Goal: Information Seeking & Learning: Learn about a topic

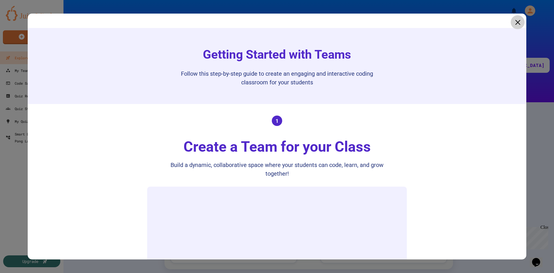
click at [514, 21] on icon at bounding box center [518, 22] width 9 height 9
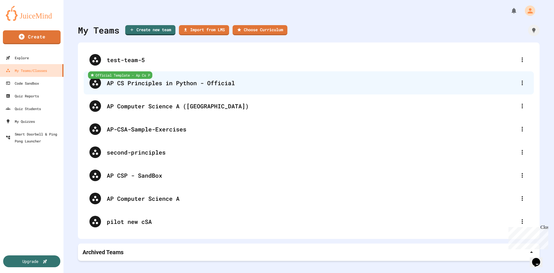
click at [188, 85] on div "AP CS Principles in Python - Official" at bounding box center [312, 83] width 410 height 9
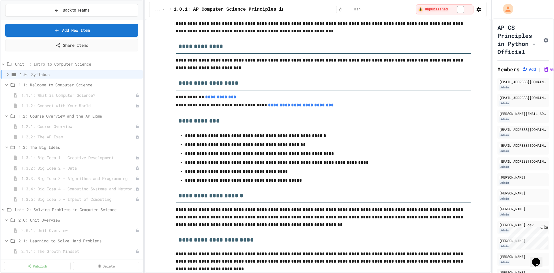
scroll to position [173, 0]
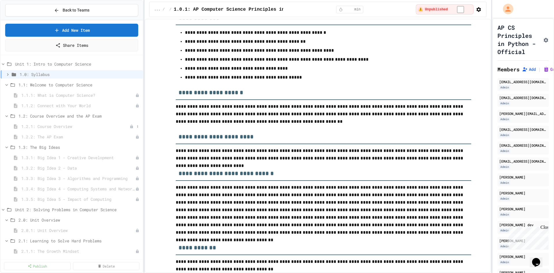
click at [50, 126] on span "1.2.1: Course Overview" at bounding box center [75, 126] width 108 height 6
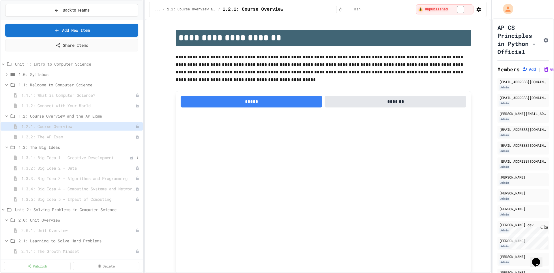
click at [55, 158] on span "1.3.1: Big Idea 1 - Creative Development" at bounding box center [75, 158] width 108 height 6
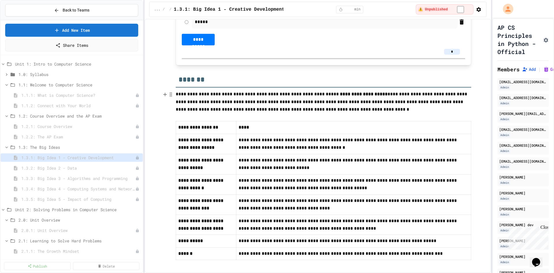
scroll to position [242, 0]
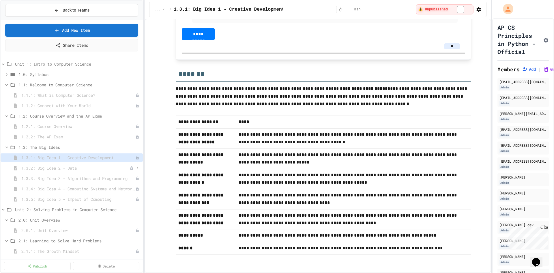
click at [70, 165] on span "1.3.2: Big Idea 2 - Data" at bounding box center [75, 168] width 108 height 6
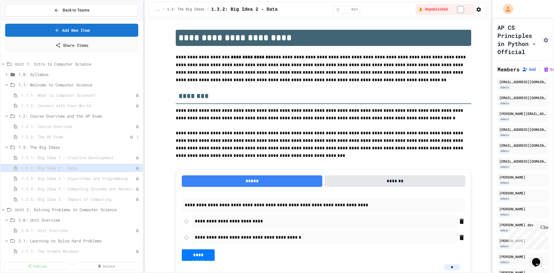
click at [67, 138] on span "1.2.2: The AP Exam" at bounding box center [75, 137] width 108 height 6
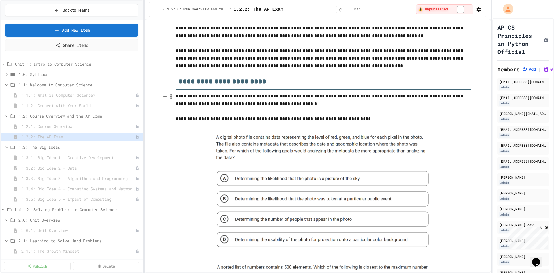
scroll to position [58, 0]
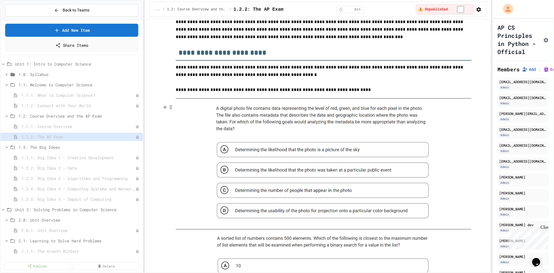
click at [246, 120] on img at bounding box center [324, 163] width 222 height 121
click at [238, 149] on img at bounding box center [324, 163] width 222 height 121
click at [252, 126] on img at bounding box center [324, 163] width 222 height 121
click at [96, 175] on span "1.3.3: Big Idea 3 - Algorithms and Programming" at bounding box center [75, 178] width 108 height 6
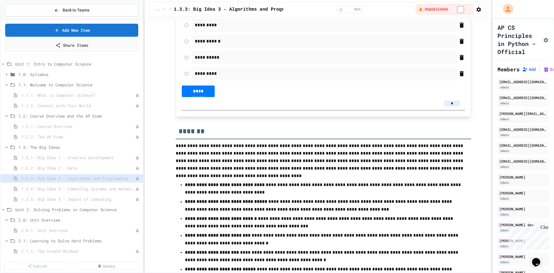
scroll to position [222, 0]
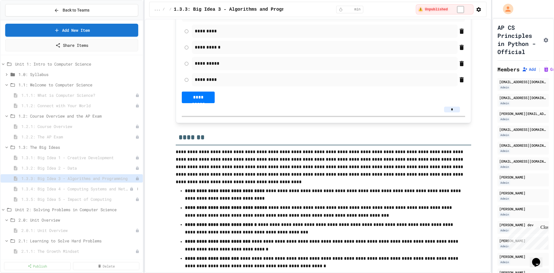
click at [83, 188] on span "1.3.4: Big Idea 4 - Computing Systems and Networks" at bounding box center [75, 189] width 108 height 6
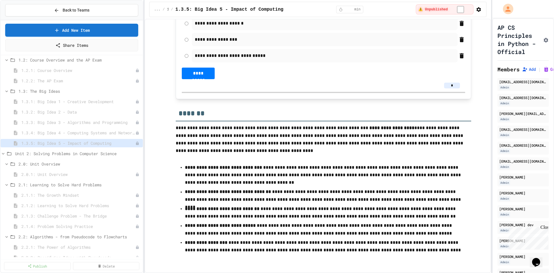
scroll to position [58, 0]
click at [73, 152] on span "Unit 2: Solving Problems in Computer Science" at bounding box center [75, 152] width 120 height 6
click at [73, 152] on span "Unit 2: Solving Problems in Computer Science" at bounding box center [78, 152] width 126 height 6
click at [38, 174] on span "2.0.1: Unit Overview" at bounding box center [75, 173] width 108 height 6
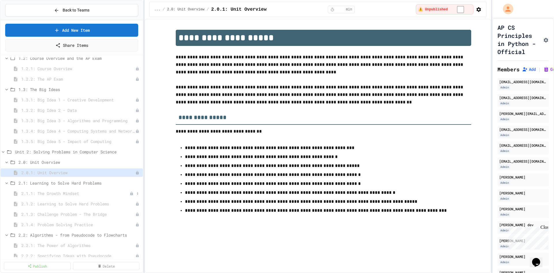
click at [80, 189] on div "2.1.1: The Growth Mindset" at bounding box center [72, 193] width 142 height 8
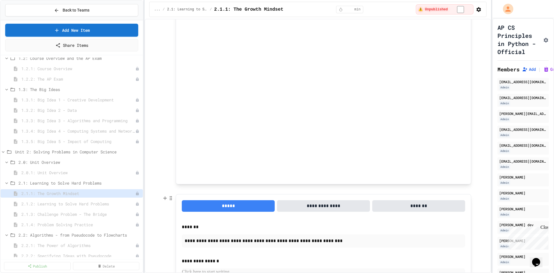
scroll to position [268, 0]
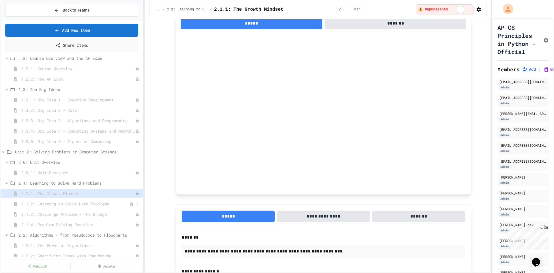
click at [90, 206] on span "2.1.2: Learning to Solve Hard Problems" at bounding box center [75, 204] width 108 height 6
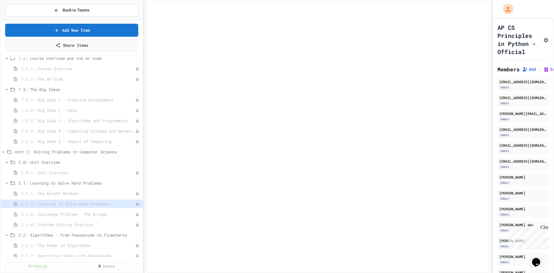
select select "***"
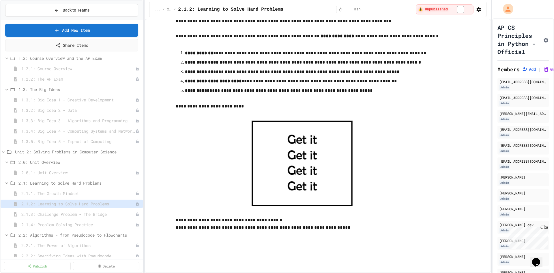
scroll to position [144, 0]
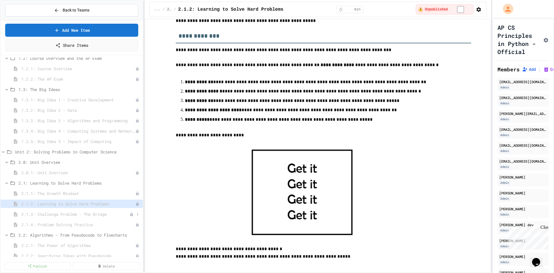
click at [77, 213] on span "2.1.3: Challenge Problem - The Bridge" at bounding box center [75, 214] width 108 height 6
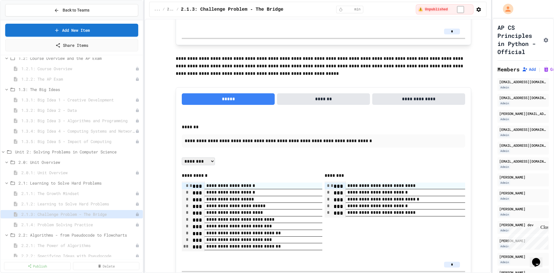
scroll to position [682, 0]
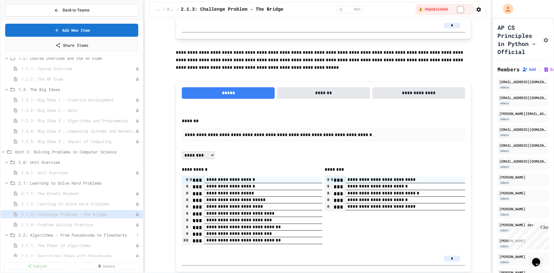
click at [60, 234] on span "2.2: Algorithms - from Pseudocode to Flowcharts" at bounding box center [76, 235] width 116 height 6
click at [61, 234] on span "2.2: Algorithms - from Pseudocode to Flowcharts" at bounding box center [76, 235] width 116 height 6
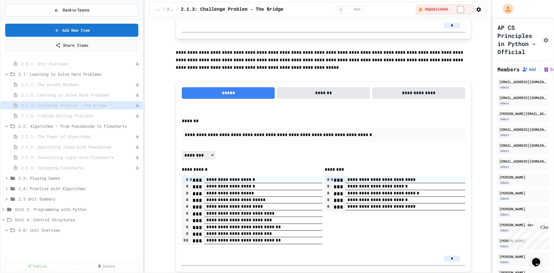
scroll to position [173, 0]
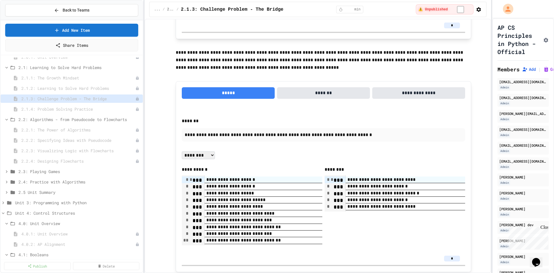
click at [72, 134] on div "2.2.1: The Power of Algorithms" at bounding box center [72, 131] width 142 height 10
click at [73, 129] on span "2.2.1: The Power of Algorithms" at bounding box center [75, 130] width 108 height 6
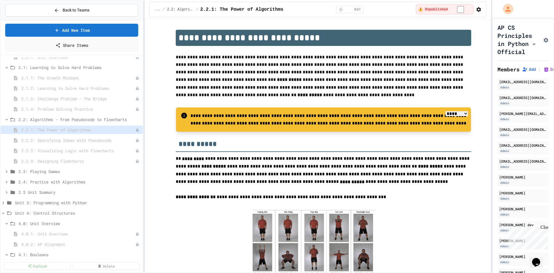
click at [72, 149] on span "2.2.3: Visualizing Logic with Flowcharts" at bounding box center [78, 151] width 114 height 6
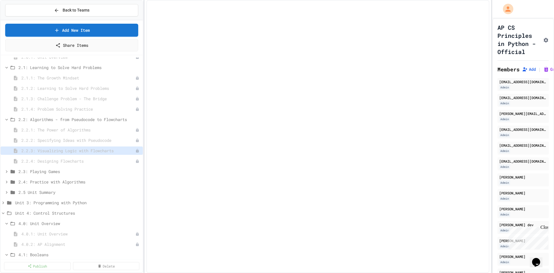
select select "***"
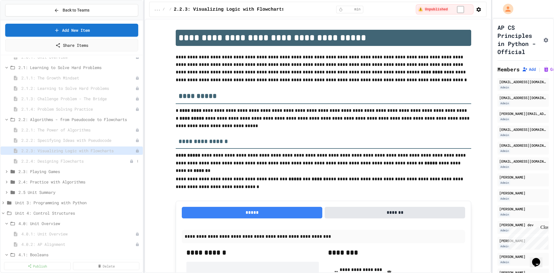
click at [73, 162] on span "2.2.4: Designing Flowcharts" at bounding box center [75, 161] width 108 height 6
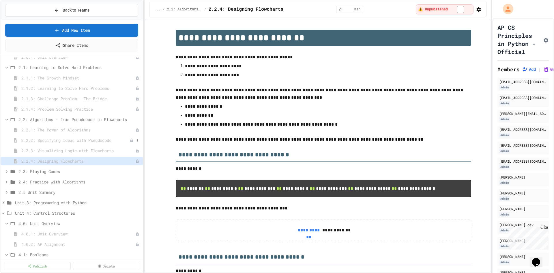
click at [74, 139] on span "2.2.2: Specifying Ideas with Pseudocode" at bounding box center [75, 140] width 108 height 6
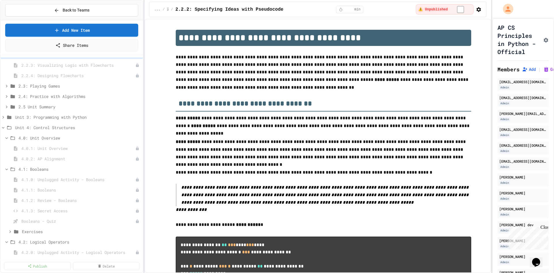
scroll to position [260, 0]
click at [72, 142] on div "4.0: Unit Overview" at bounding box center [72, 138] width 142 height 10
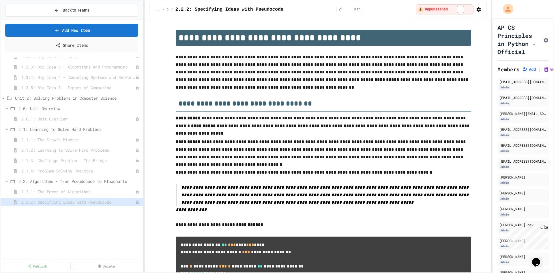
scroll to position [144, 0]
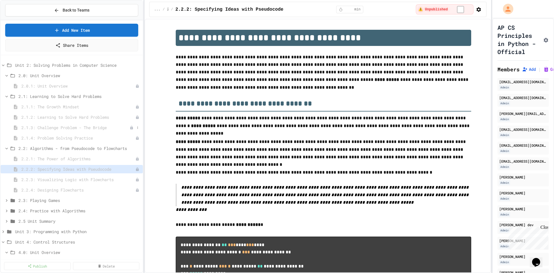
click at [106, 126] on span "2.1.3: Challenge Problem - The Bridge" at bounding box center [75, 127] width 108 height 6
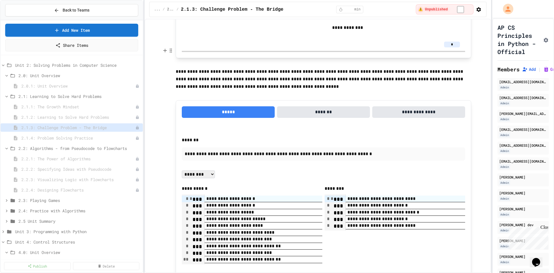
scroll to position [664, 0]
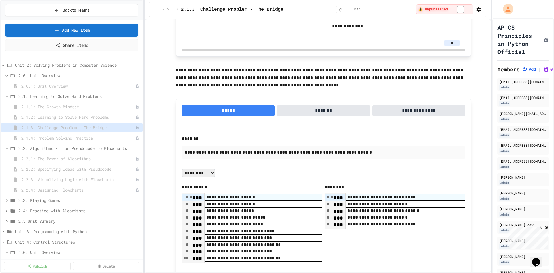
click at [443, 105] on button "**********" at bounding box center [419, 111] width 93 height 12
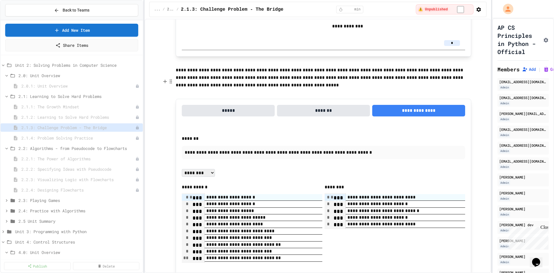
click at [441, 105] on button "**********" at bounding box center [419, 111] width 93 height 12
click at [254, 105] on button "*****" at bounding box center [228, 111] width 93 height 12
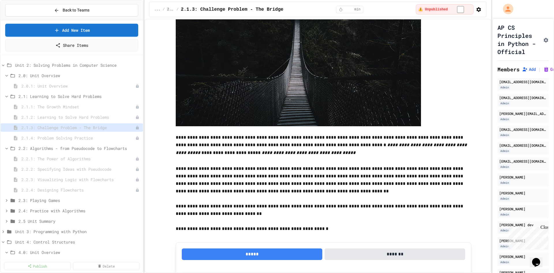
scroll to position [104, 0]
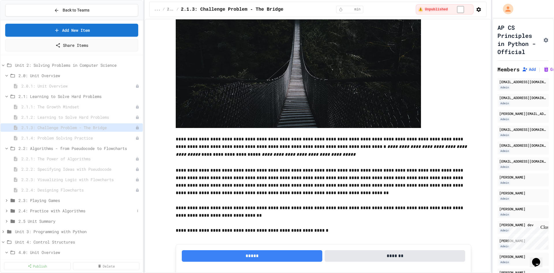
click at [49, 209] on span "2.4: Practice with Algorithms" at bounding box center [76, 211] width 116 height 6
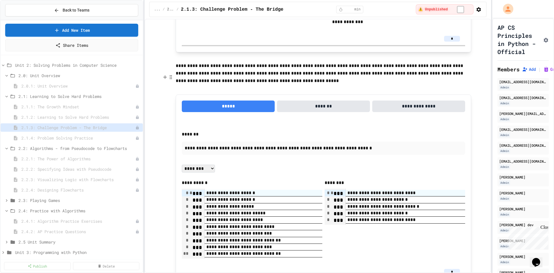
scroll to position [682, 0]
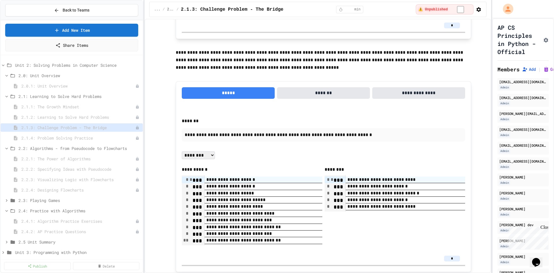
click at [476, 12] on icon "button" at bounding box center [479, 10] width 6 height 6
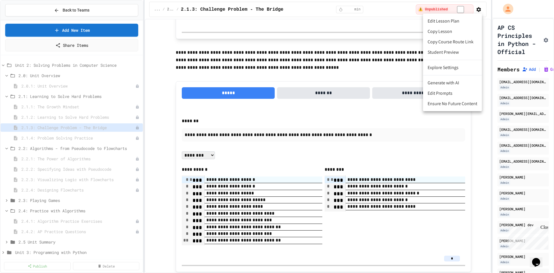
click at [476, 9] on div at bounding box center [277, 136] width 554 height 273
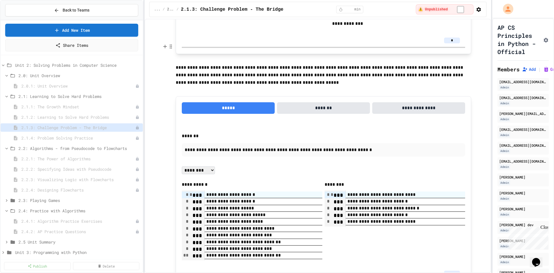
scroll to position [653, 0]
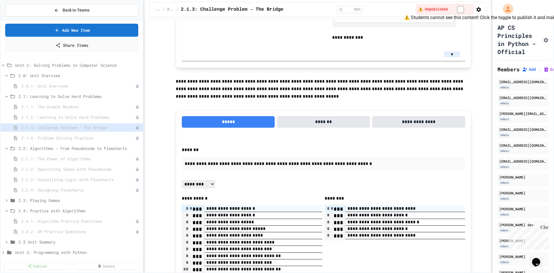
click at [436, 10] on span "⚠️ Unpublished" at bounding box center [433, 9] width 29 height 5
click at [445, 9] on span "⚠️ Unpublished" at bounding box center [433, 9] width 29 height 5
click at [470, 6] on div "⚠️ Unpublished" at bounding box center [444, 9] width 57 height 10
click at [73, 159] on span "2.2.1: The Power of Algorithms" at bounding box center [75, 159] width 108 height 6
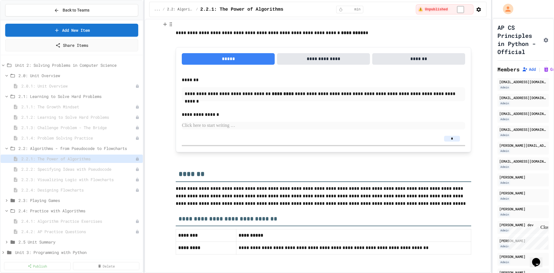
scroll to position [1181, 0]
click at [67, 167] on span "2.2.2: Specifying Ideas with Pseudocode" at bounding box center [75, 169] width 108 height 6
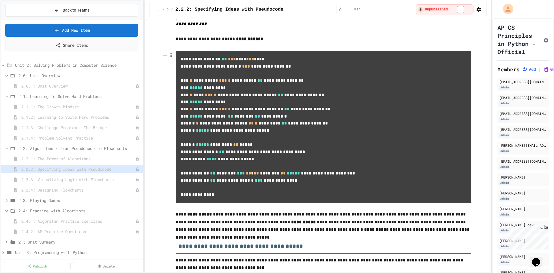
scroll to position [202, 0]
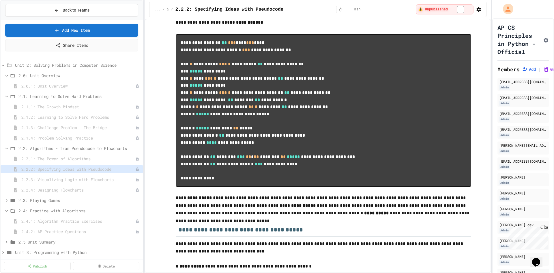
click at [53, 184] on div "2.2.3: Visualizing Logic with Flowcharts" at bounding box center [72, 180] width 142 height 10
click at [54, 180] on span "2.2.3: Visualizing Logic with Flowcharts" at bounding box center [75, 179] width 108 height 6
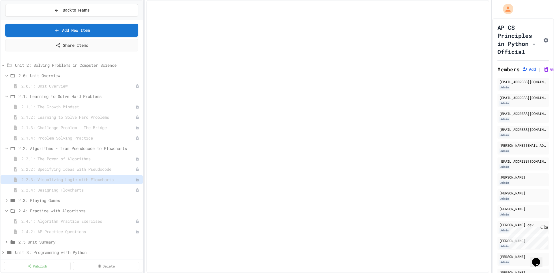
select select "***"
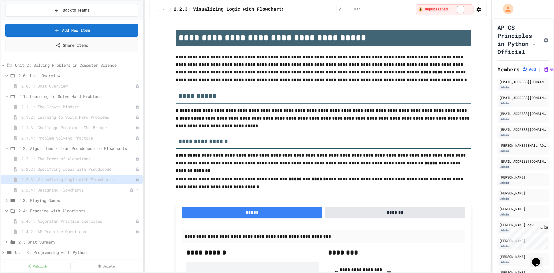
click at [56, 188] on span "2.2.4: Designing Flowcharts" at bounding box center [75, 190] width 108 height 6
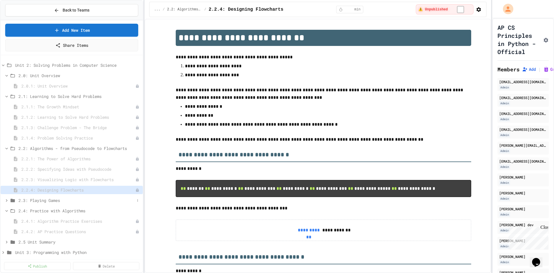
click at [55, 200] on span "2.3: Playing Games" at bounding box center [76, 200] width 116 height 6
click at [55, 207] on div "2.3.1: Understanding Games with Flowcharts" at bounding box center [72, 210] width 142 height 8
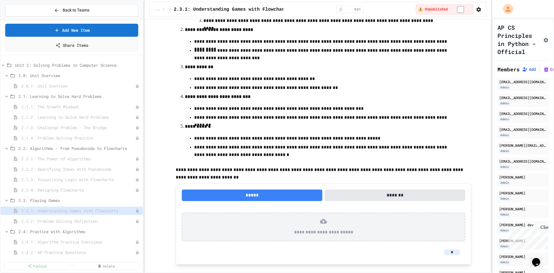
scroll to position [170, 0]
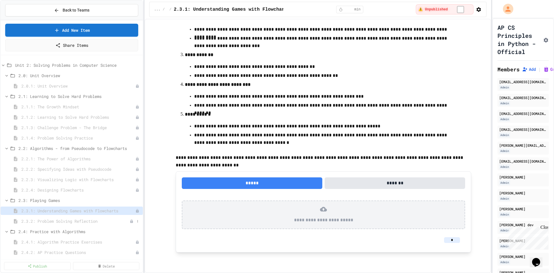
click at [98, 224] on span "2.3.2: Problem Solving Reflection" at bounding box center [75, 221] width 108 height 6
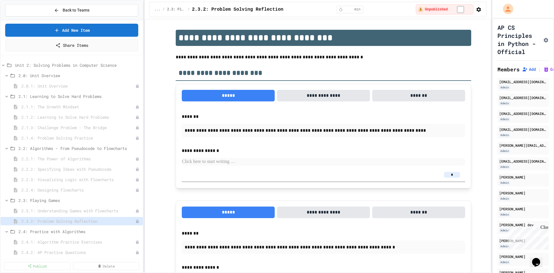
click at [87, 235] on div "2.4: Practice with Algorithms" at bounding box center [72, 231] width 142 height 8
click at [87, 240] on span "2.5 Unit Summary" at bounding box center [79, 242] width 122 height 6
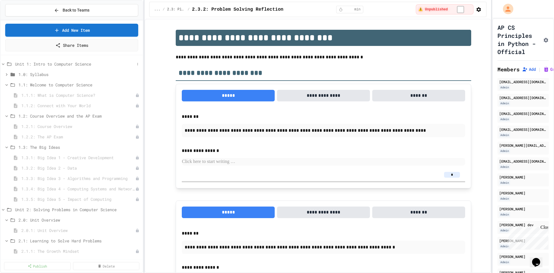
click at [58, 65] on span "Unit 1: Intro to Computer Science" at bounding box center [75, 64] width 120 height 6
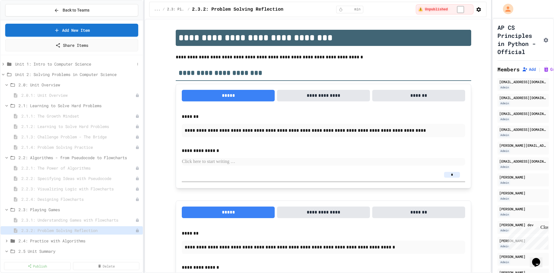
click at [52, 66] on span "Unit 1: Intro to Computer Science" at bounding box center [75, 64] width 120 height 6
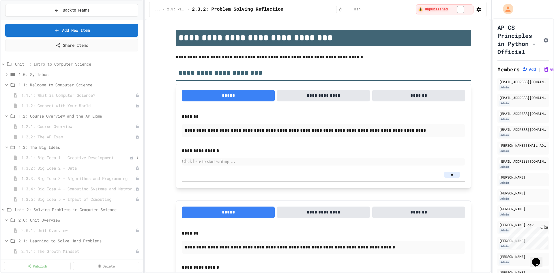
click at [92, 161] on div "1.3.1: Big Idea 1 - Creative Development" at bounding box center [72, 157] width 142 height 8
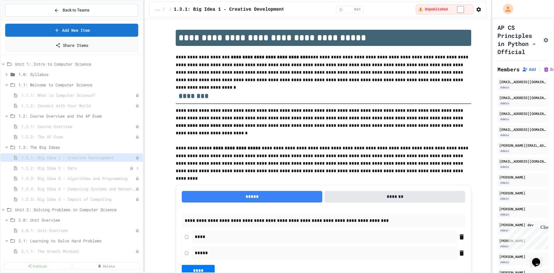
click at [87, 167] on span "1.3.2: Big Idea 2 - Data" at bounding box center [75, 168] width 108 height 6
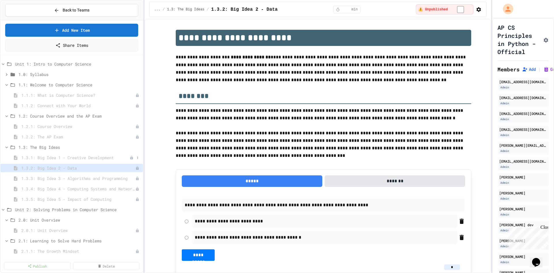
click at [92, 158] on span "1.3.1: Big Idea 1 - Creative Development" at bounding box center [75, 158] width 108 height 6
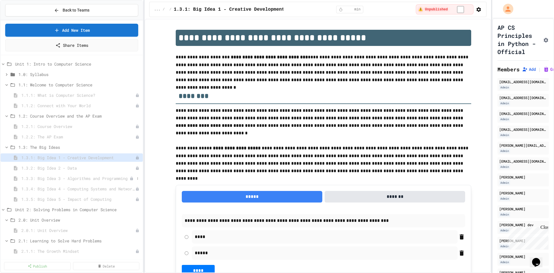
click at [91, 177] on span "1.3.3: Big Idea 3 - Algorithms and Programming" at bounding box center [75, 178] width 108 height 6
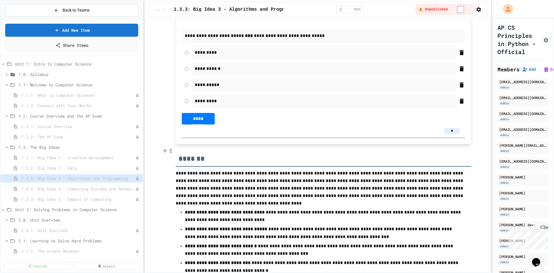
scroll to position [280, 0]
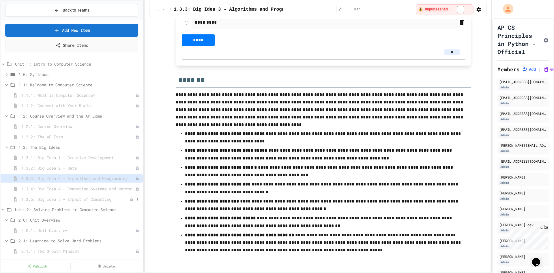
click at [74, 201] on span "1.3.5: Big Idea 5 - Impact of Computing" at bounding box center [75, 199] width 108 height 6
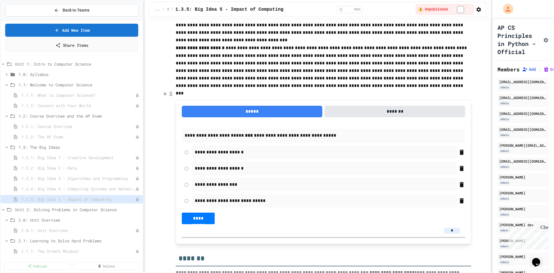
scroll to position [116, 0]
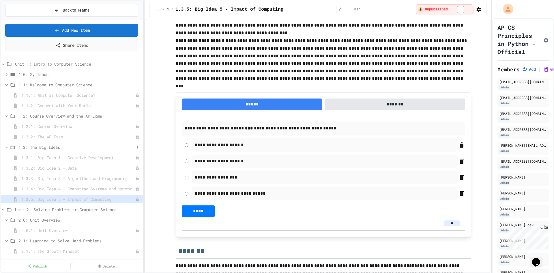
click at [49, 146] on span "1.3: The Big Ideas" at bounding box center [76, 147] width 116 height 6
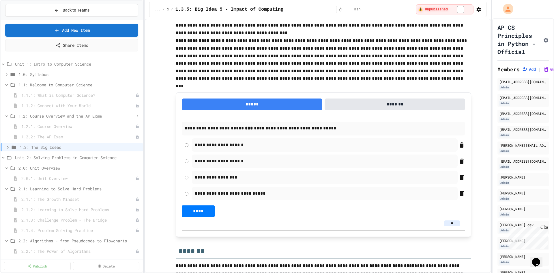
click at [65, 117] on span "1.2: Course Overview and the AP Exam" at bounding box center [76, 116] width 116 height 6
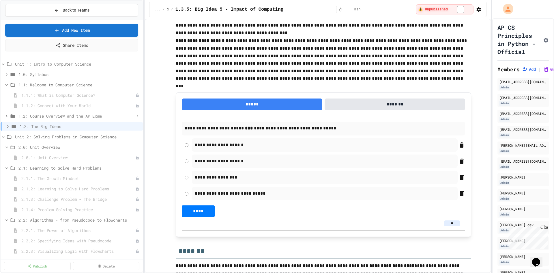
click at [62, 114] on span "1.2: Course Overview and the AP Exam" at bounding box center [76, 116] width 116 height 6
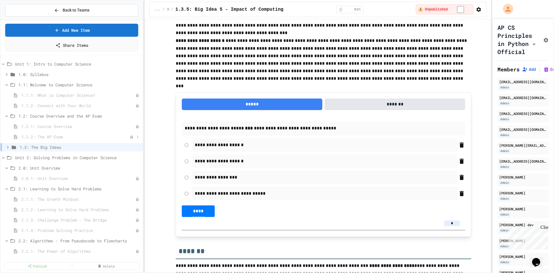
click at [57, 135] on span "1.2.2: The AP Exam" at bounding box center [75, 137] width 108 height 6
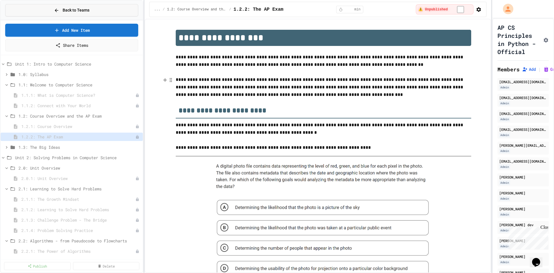
click at [92, 10] on button "Back to Teams" at bounding box center [71, 10] width 133 height 12
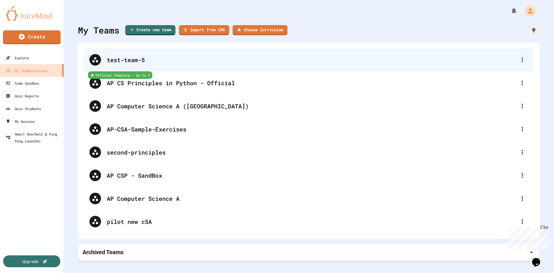
click at [155, 59] on div "test-team-5" at bounding box center [312, 59] width 410 height 9
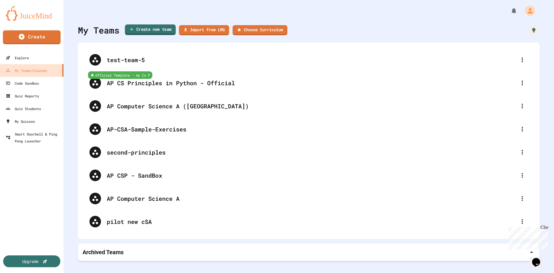
click at [152, 30] on link "Create new team" at bounding box center [150, 30] width 51 height 11
type input "**********"
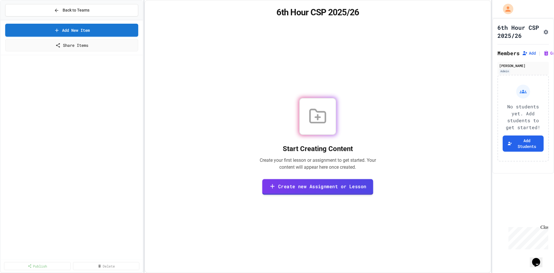
click at [303, 187] on link "Create new Assignment or Lesson" at bounding box center [318, 187] width 111 height 16
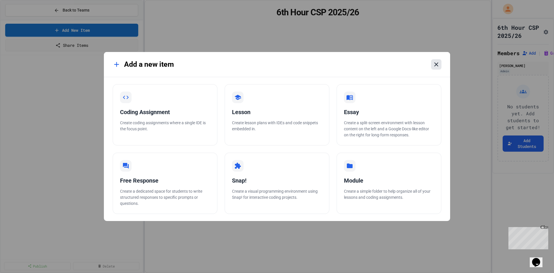
click at [434, 62] on icon at bounding box center [436, 64] width 7 height 7
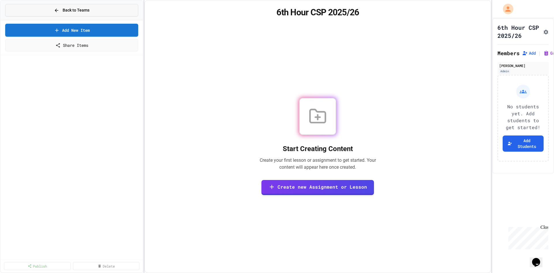
click at [115, 9] on button "Back to Teams" at bounding box center [71, 10] width 133 height 12
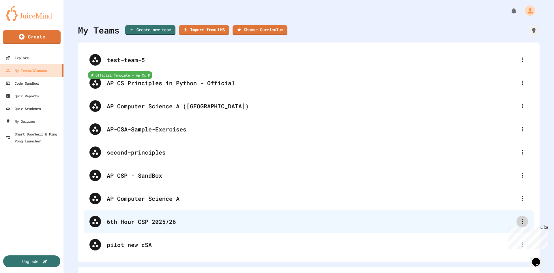
click at [523, 220] on div at bounding box center [523, 222] width 12 height 12
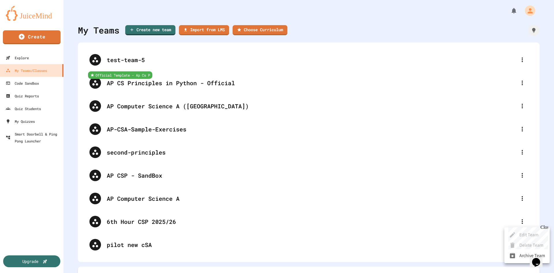
click at [545, 227] on div "Close" at bounding box center [544, 228] width 7 height 7
click at [526, 245] on li "Delete Team" at bounding box center [527, 245] width 45 height 10
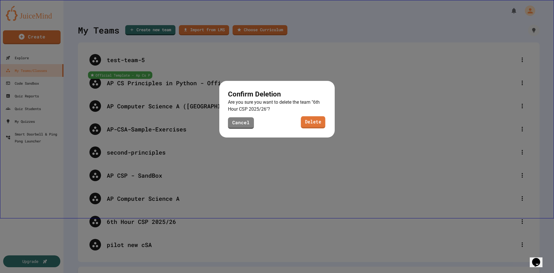
click at [310, 118] on div "Confirm Deletion Are you sure you want to delete the team " 6th Hour CSP 2025/2…" at bounding box center [277, 109] width 116 height 57
click at [308, 120] on link "Delete" at bounding box center [314, 122] width 26 height 12
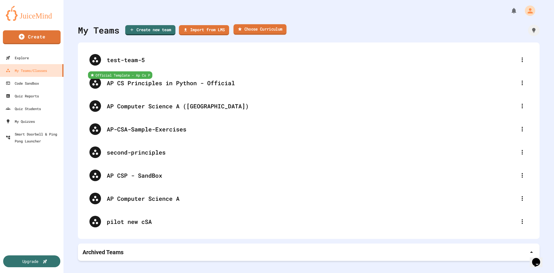
click at [259, 26] on link "Choose Curriculum" at bounding box center [260, 29] width 53 height 11
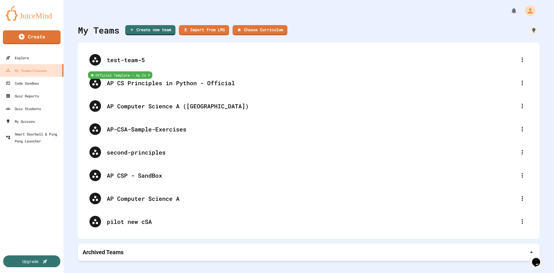
click at [7, 273] on icon "button" at bounding box center [3, 276] width 7 height 7
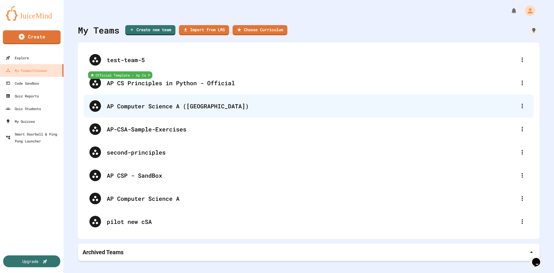
click at [304, 109] on div "AP Computer Science A ([GEOGRAPHIC_DATA])" at bounding box center [312, 106] width 410 height 9
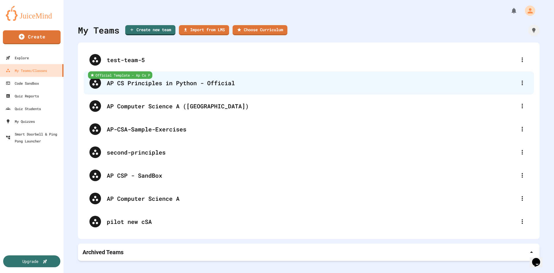
click at [183, 85] on div "AP CS Principles in Python - Official" at bounding box center [312, 83] width 410 height 9
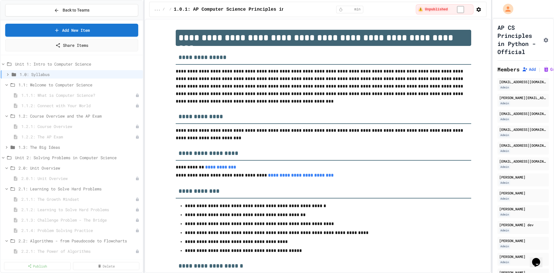
click at [477, 11] on icon "button" at bounding box center [479, 9] width 5 height 5
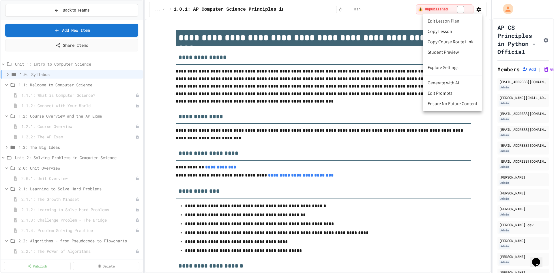
click at [476, 10] on div at bounding box center [277, 136] width 554 height 273
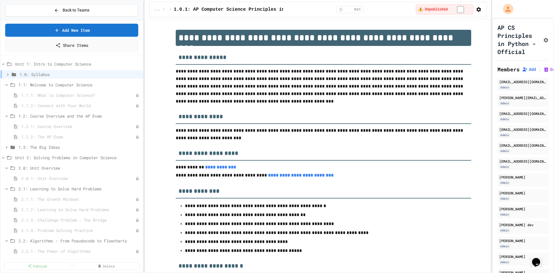
click at [479, 13] on button "button" at bounding box center [479, 9] width 6 height 7
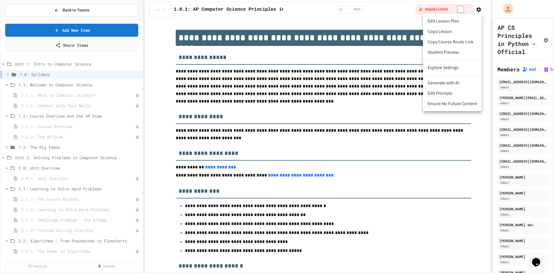
click at [479, 13] on div at bounding box center [277, 136] width 554 height 273
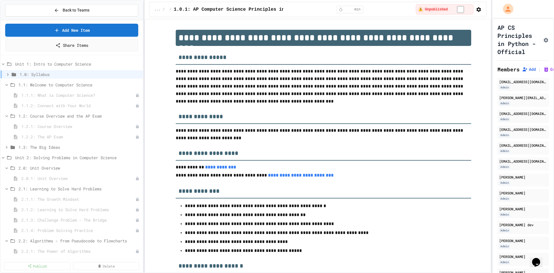
click at [295, 149] on h3 "**********" at bounding box center [324, 151] width 296 height 19
click at [94, 105] on span "1.1.2: Connect with Your World" at bounding box center [75, 106] width 108 height 6
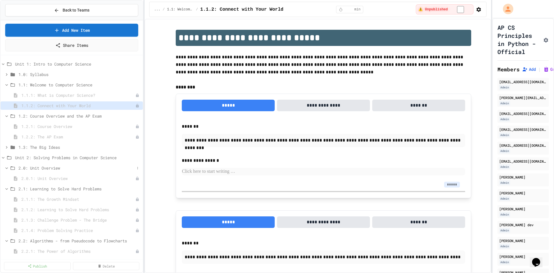
click at [75, 164] on div "2.0: Unit Overview" at bounding box center [72, 168] width 142 height 8
click at [75, 135] on span "1.2.2: The AP Exam" at bounding box center [75, 137] width 108 height 6
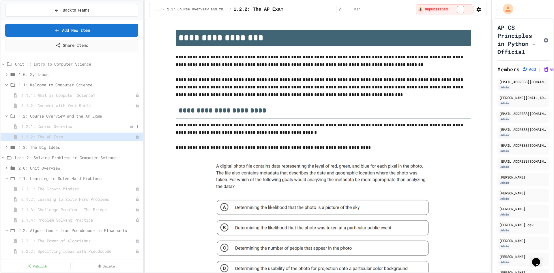
click at [75, 123] on div "1.2.1: Course Overview" at bounding box center [72, 126] width 142 height 8
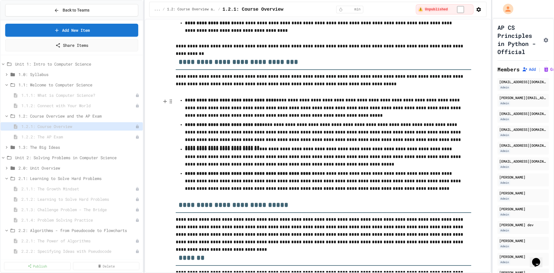
scroll to position [884, 0]
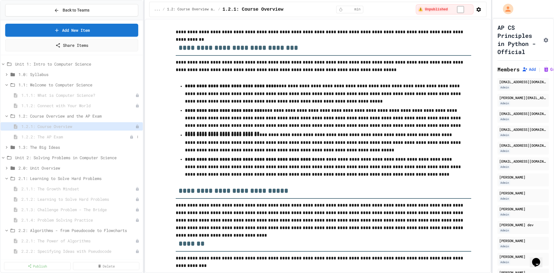
click at [53, 136] on span "1.2.2: The AP Exam" at bounding box center [75, 137] width 108 height 6
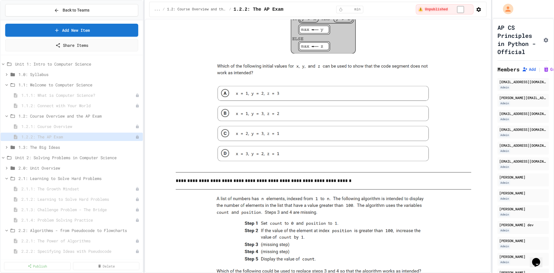
drag, startPoint x: 264, startPoint y: 154, endPoint x: 266, endPoint y: 157, distance: 3.3
click at [266, 156] on img at bounding box center [324, 69] width 222 height 195
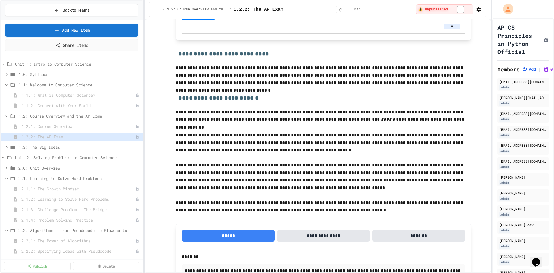
scroll to position [2108, 0]
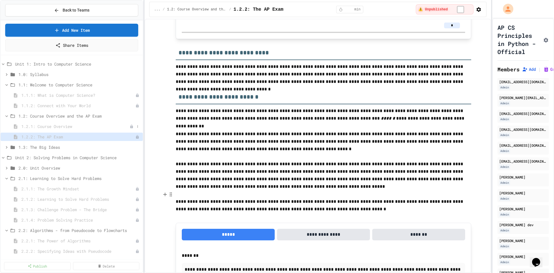
click at [68, 126] on span "1.2.1: Course Overview" at bounding box center [75, 126] width 108 height 6
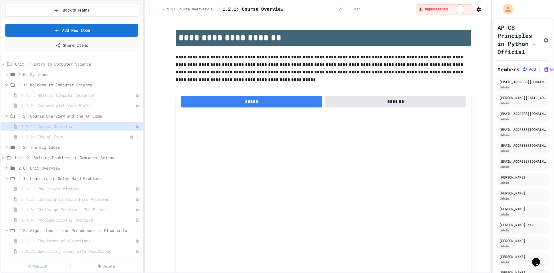
click at [61, 137] on span "1.2.2: The AP Exam" at bounding box center [75, 137] width 108 height 6
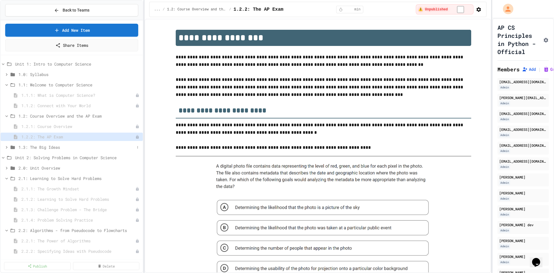
click at [57, 147] on span "1.3: The Big Ideas" at bounding box center [76, 147] width 116 height 6
click at [57, 147] on span "1.3: The Big Ideas" at bounding box center [79, 147] width 122 height 6
click at [55, 157] on span "1.3.1: Big Idea 1 - Creative Development" at bounding box center [75, 158] width 108 height 6
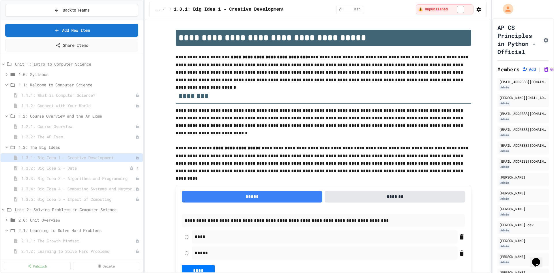
click at [88, 167] on span "1.3.2: Big Idea 2 - Data" at bounding box center [75, 168] width 108 height 6
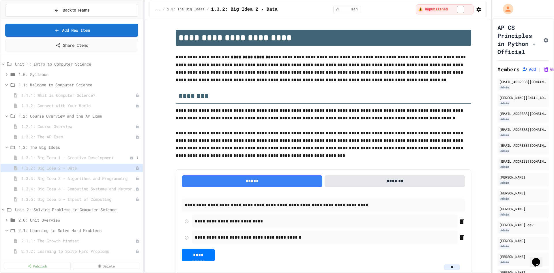
click at [88, 156] on span "1.3.1: Big Idea 1 - Creative Development" at bounding box center [75, 158] width 108 height 6
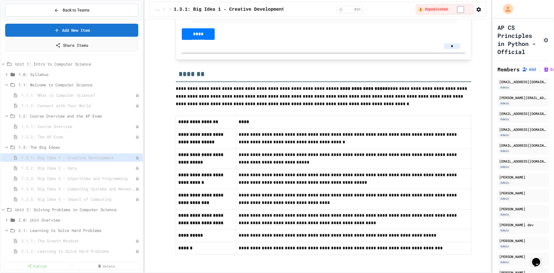
scroll to position [69, 0]
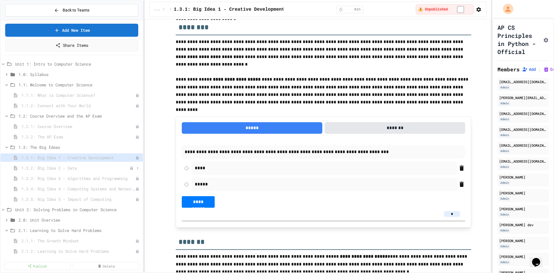
click at [63, 168] on span "1.3.2: Big Idea 2 - Data" at bounding box center [75, 168] width 108 height 6
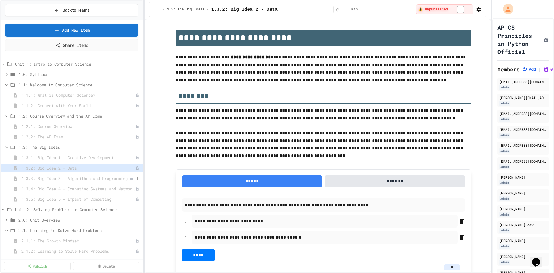
click at [68, 178] on span "1.3.3: Big Idea 3 - Algorithms and Programming" at bounding box center [75, 178] width 108 height 6
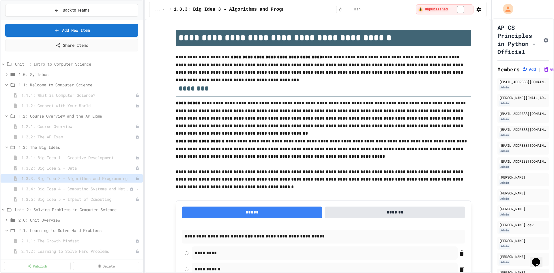
click at [72, 189] on span "1.3.4: Big Idea 4 - Computing Systems and Networks" at bounding box center [75, 189] width 108 height 6
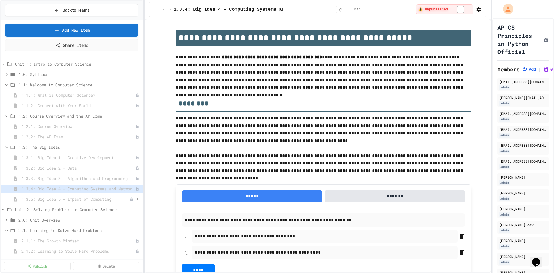
click at [73, 198] on span "1.3.5: Big Idea 5 - Impact of Computing" at bounding box center [75, 199] width 108 height 6
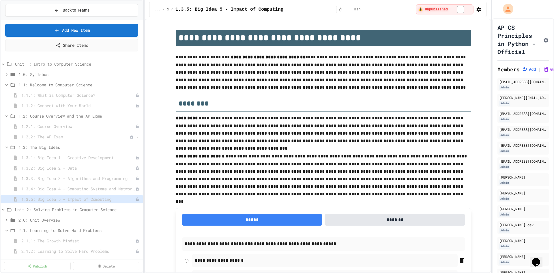
click at [65, 139] on span "1.2.2: The AP Exam" at bounding box center [75, 137] width 108 height 6
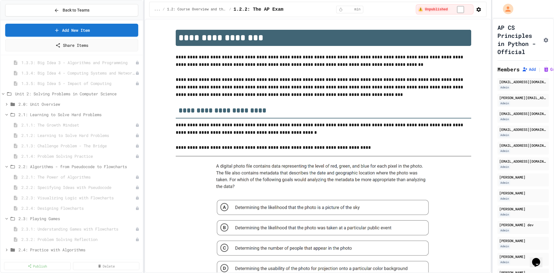
scroll to position [116, 0]
